Goal: Navigation & Orientation: Go to known website

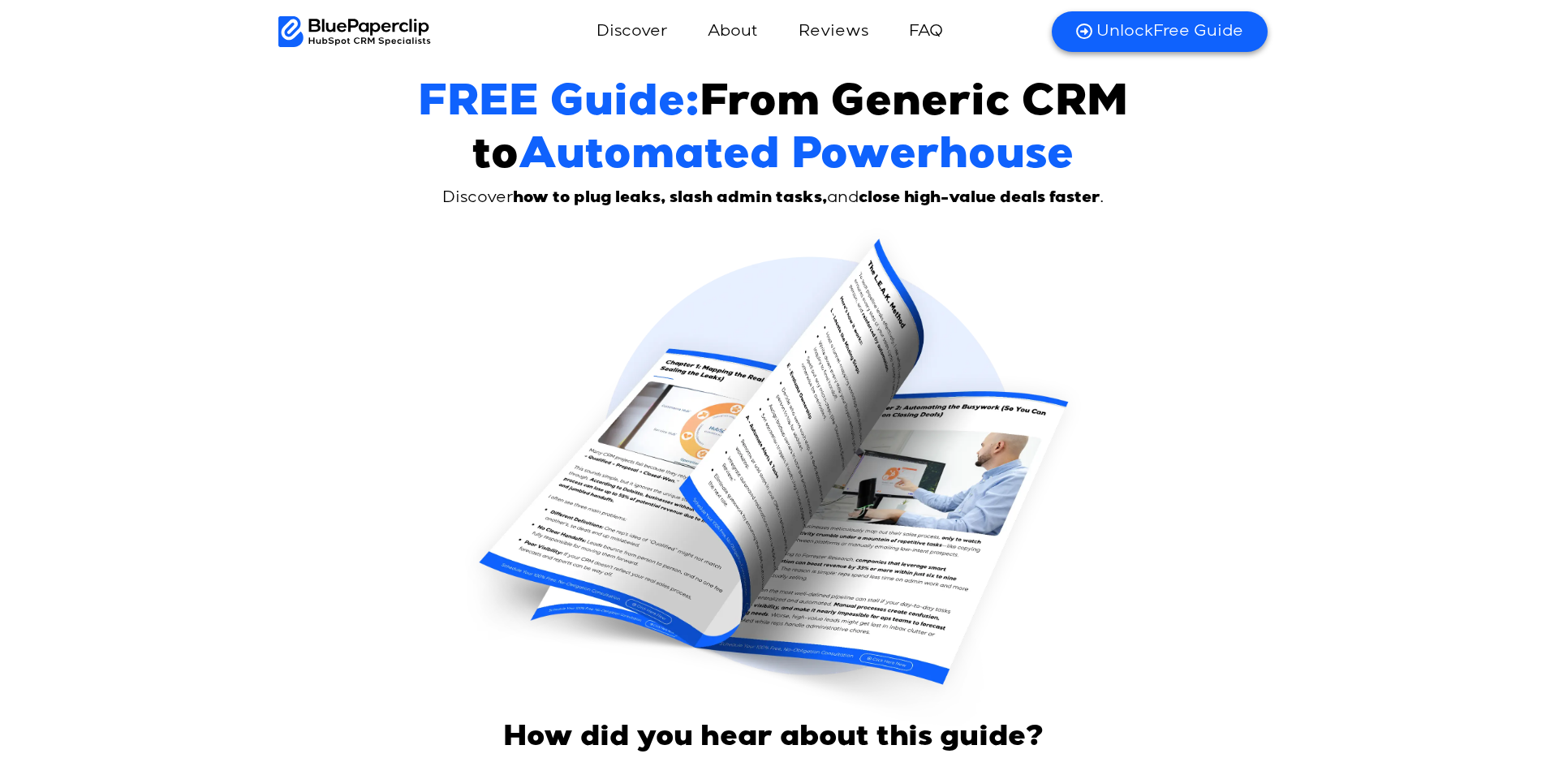
click at [340, 28] on img at bounding box center [354, 31] width 153 height 31
click at [387, 29] on img at bounding box center [354, 31] width 153 height 31
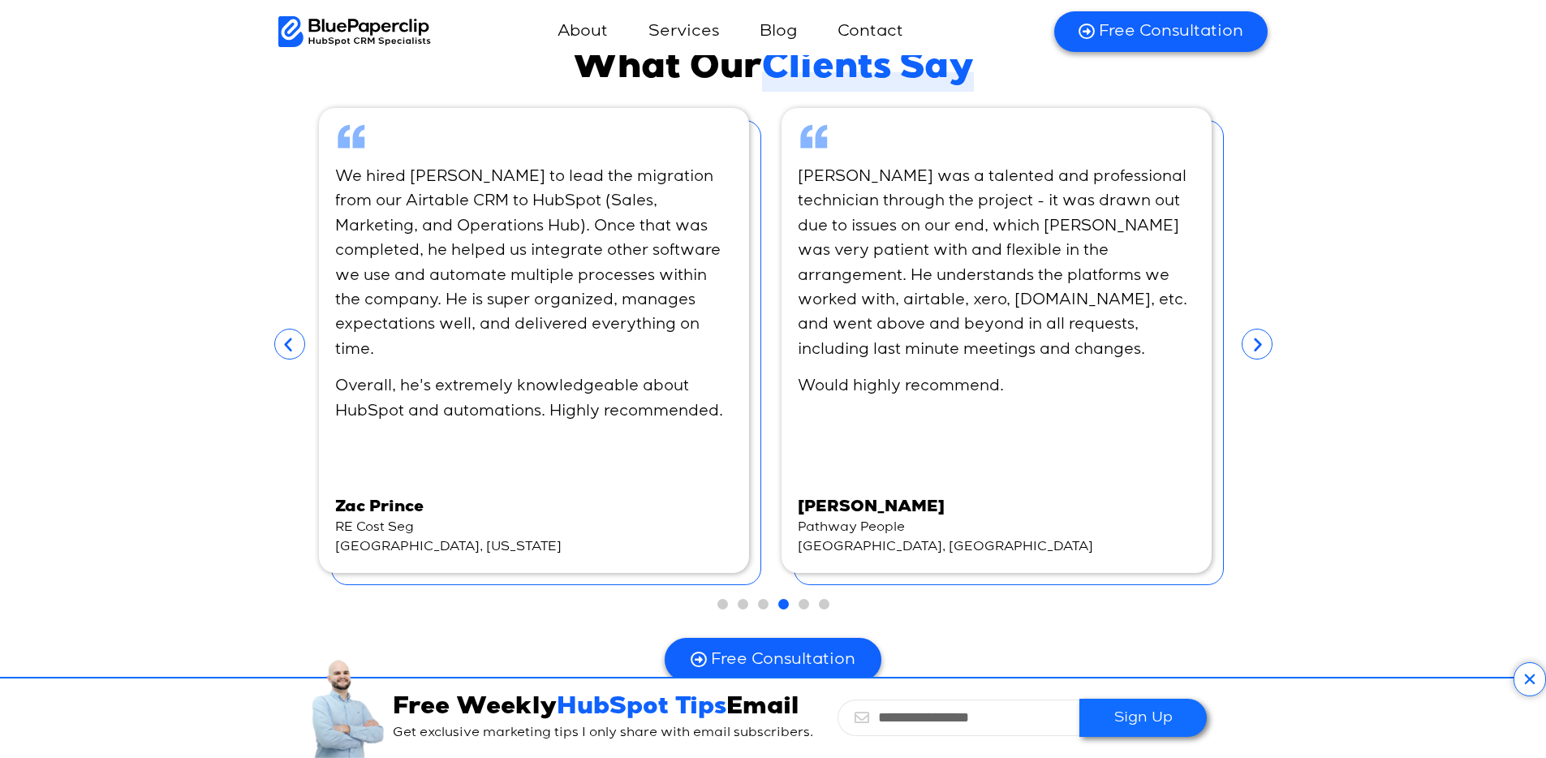
scroll to position [9865, 0]
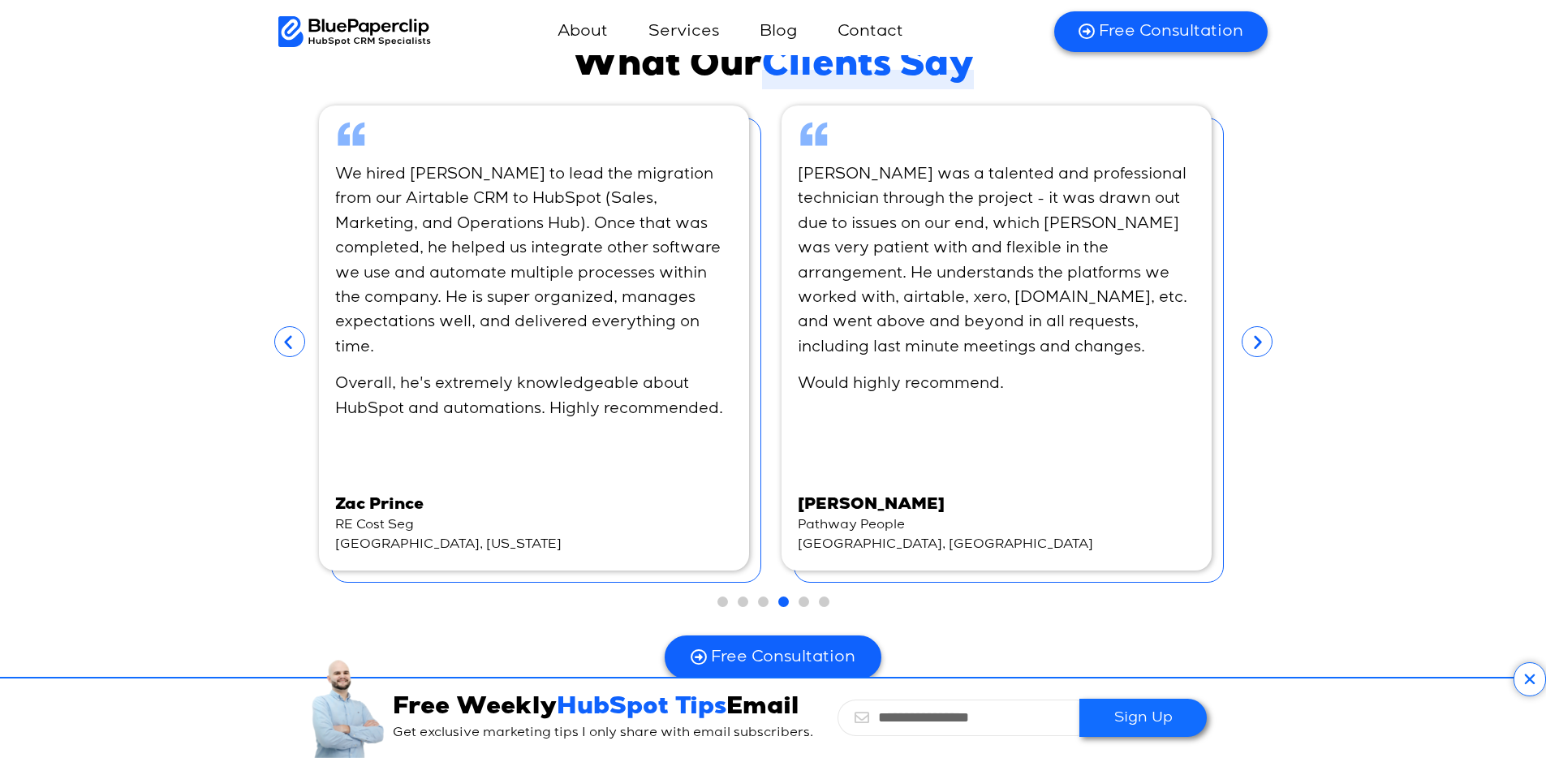
click at [1258, 326] on icon "Next slide" at bounding box center [1256, 341] width 31 height 31
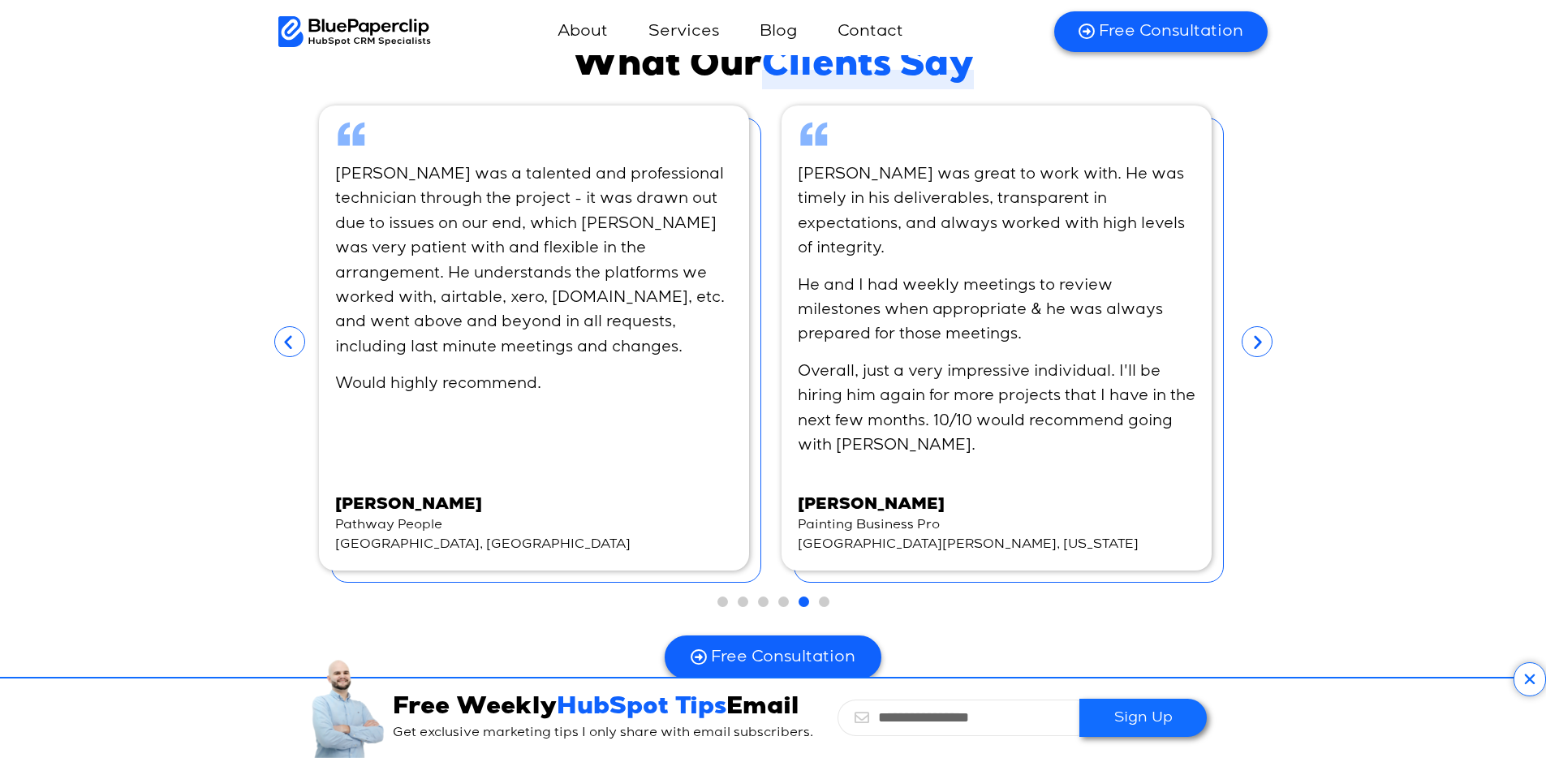
click at [1259, 326] on icon "Next slide" at bounding box center [1256, 341] width 31 height 31
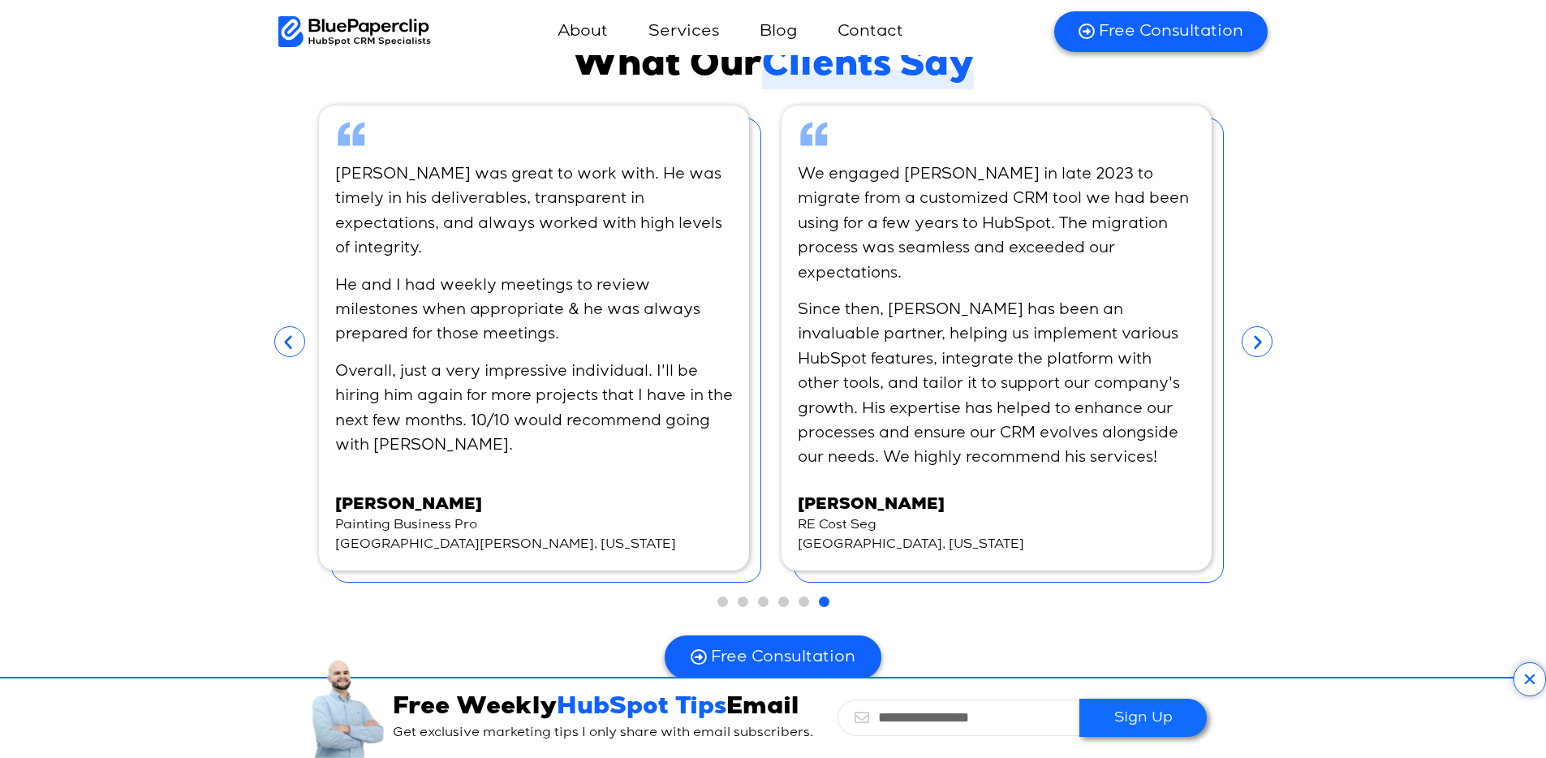
click at [1259, 326] on icon "Next slide" at bounding box center [1256, 341] width 31 height 31
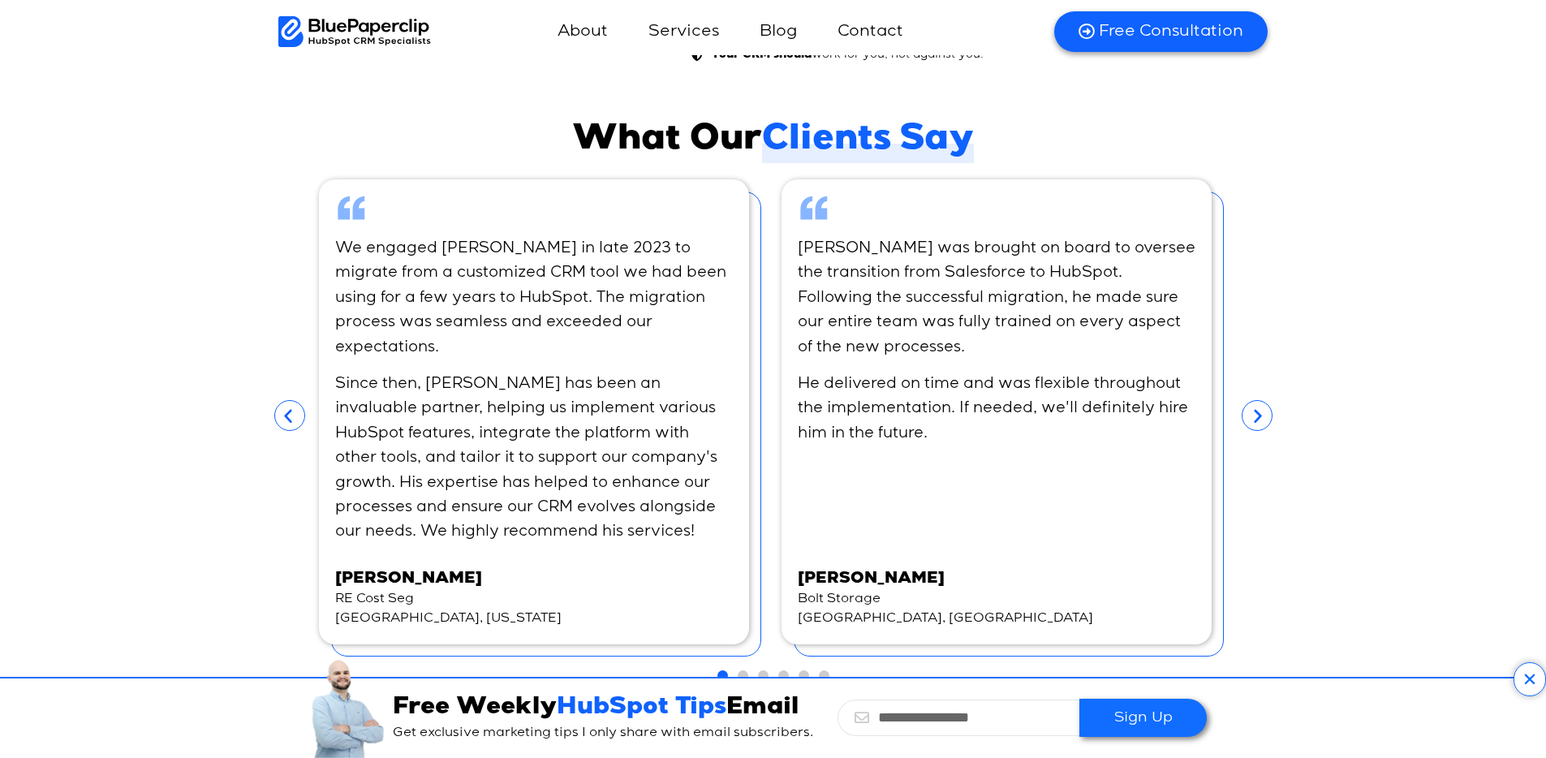
scroll to position [9792, 0]
